Goal: Information Seeking & Learning: Learn about a topic

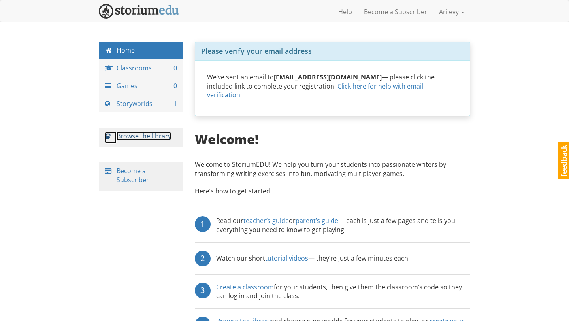
click at [154, 137] on link "Browse the library" at bounding box center [144, 136] width 54 height 9
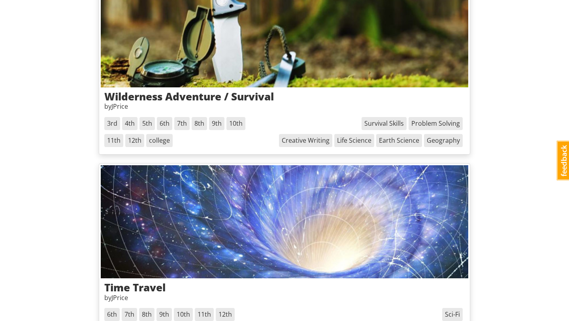
scroll to position [526, 0]
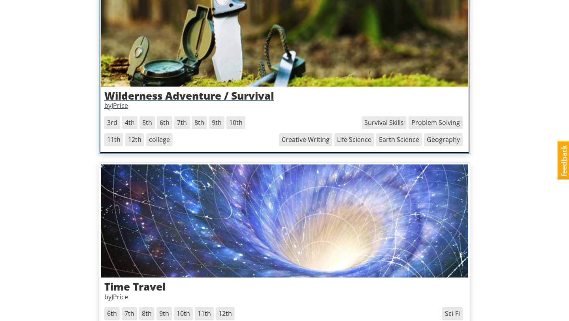
click at [282, 105] on p "by JPrice" at bounding box center [284, 105] width 360 height 9
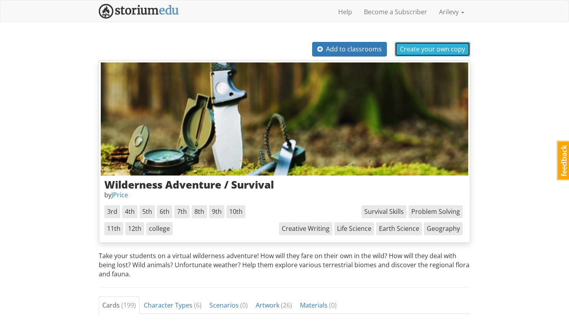
click at [414, 54] on button "Create your own copy" at bounding box center [432, 49] width 75 height 15
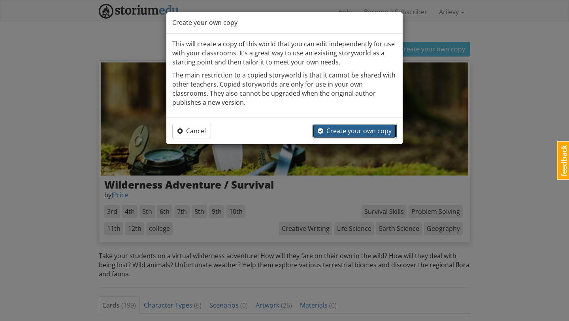
click at [353, 129] on span "Create your own copy" at bounding box center [355, 130] width 74 height 9
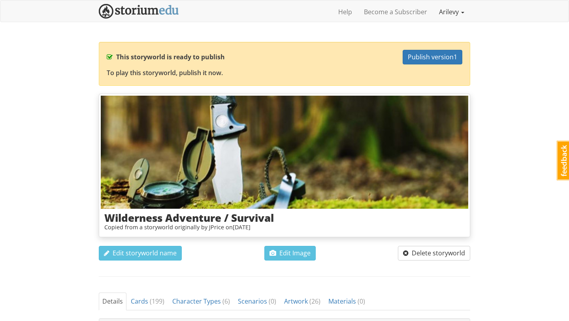
click at [466, 8] on link "Arilevy" at bounding box center [451, 12] width 37 height 20
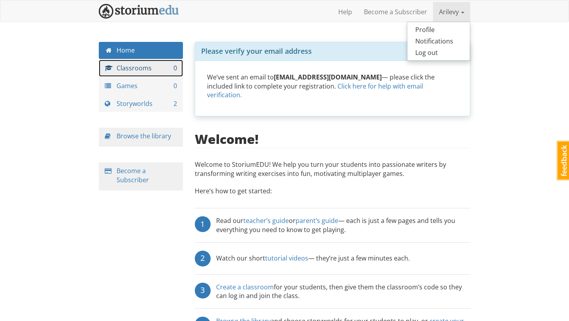
click at [141, 70] on link "Classrooms 0" at bounding box center [141, 68] width 84 height 17
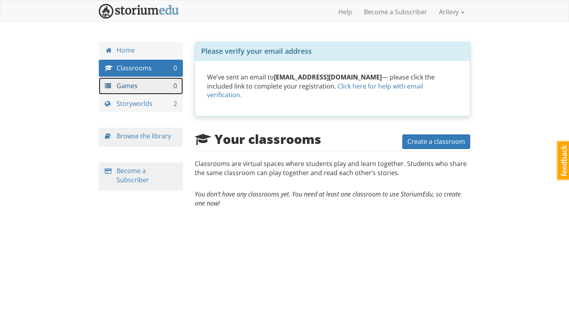
click at [135, 83] on link "Games 0" at bounding box center [141, 85] width 84 height 17
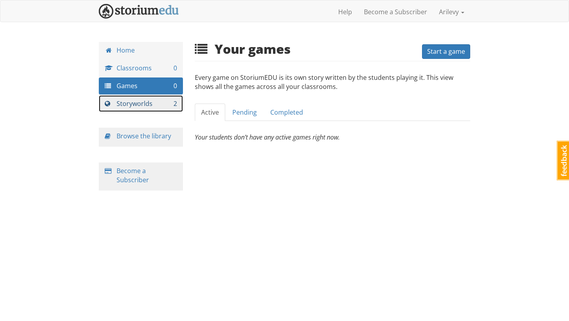
click at [139, 101] on link "Storyworlds 2" at bounding box center [141, 103] width 84 height 17
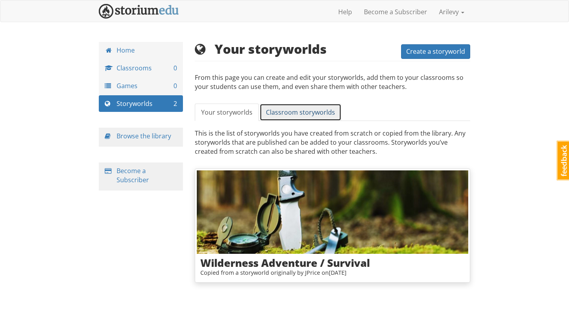
click at [275, 111] on span "Classroom storyworlds" at bounding box center [300, 112] width 69 height 9
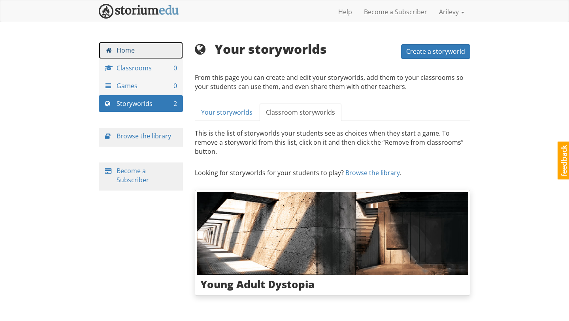
click at [145, 53] on link "Home" at bounding box center [141, 50] width 84 height 17
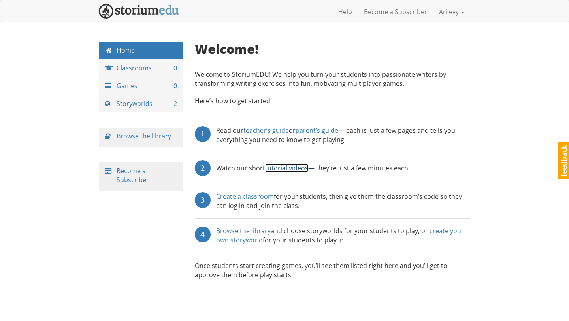
click at [288, 171] on link "tutorial videos" at bounding box center [286, 167] width 43 height 9
